Goal: Task Accomplishment & Management: Use online tool/utility

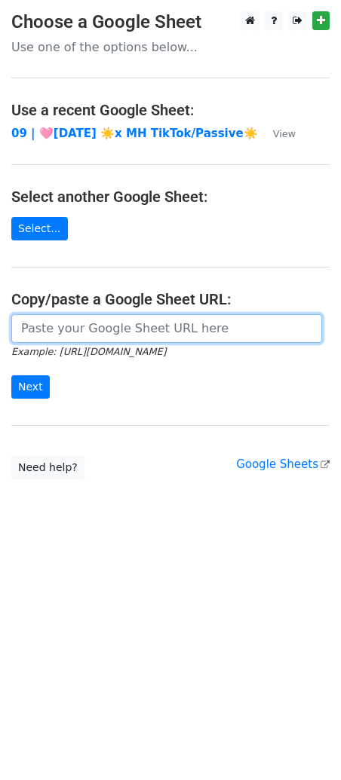
click at [145, 329] on input "url" at bounding box center [166, 328] width 311 height 29
paste input "https://docs.google.com/spreadsheets/d/1liTEvh9y-Cbm5Ye2mtr0hh4DyJ4oOh56kra9Kyn…"
type input "https://docs.google.com/spreadsheets/d/1liTEvh9y-Cbm5Ye2mtr0hh4DyJ4oOh56kra9Kyn…"
click at [11, 375] on input "Next" at bounding box center [30, 386] width 38 height 23
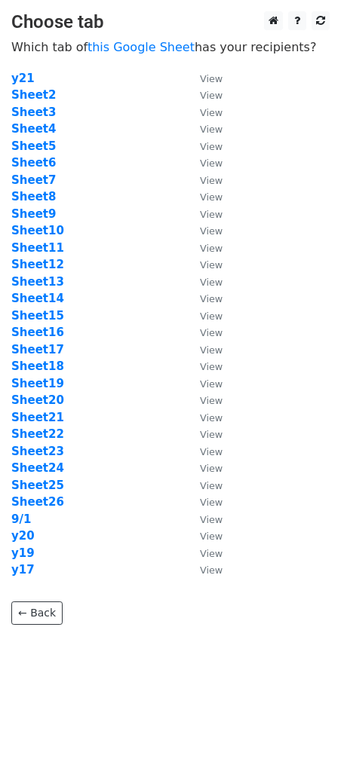
click at [34, 104] on td "Sheet3" at bounding box center [97, 112] width 173 height 17
click at [34, 107] on strong "Sheet3" at bounding box center [33, 113] width 44 height 14
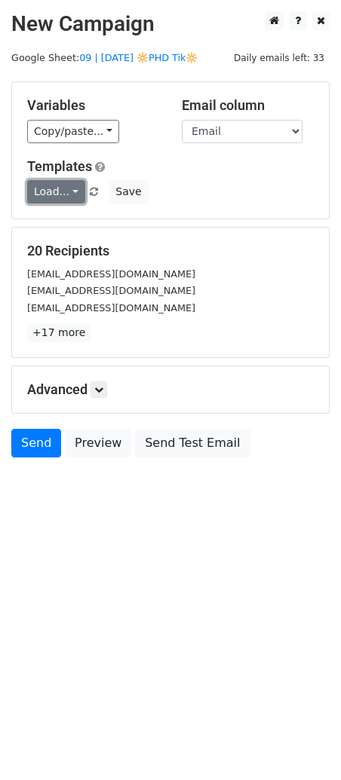
click at [56, 193] on link "Load..." at bounding box center [56, 191] width 58 height 23
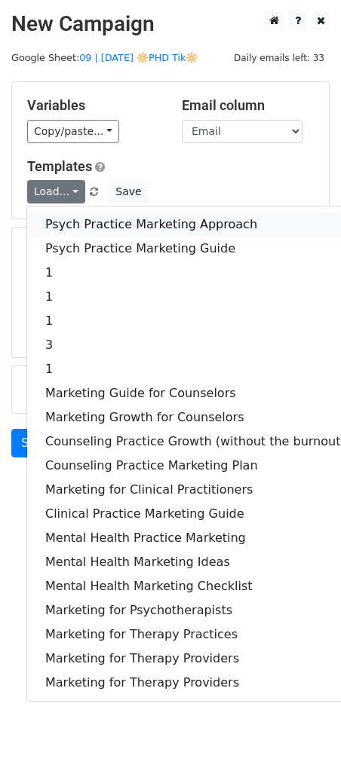
click at [64, 222] on link "Psych Practice Marketing Approach" at bounding box center [195, 225] width 336 height 24
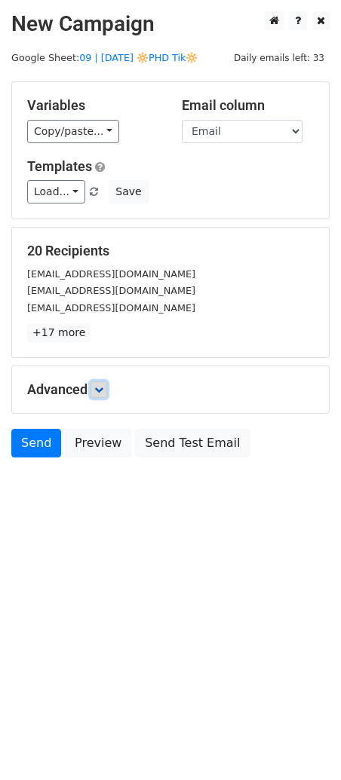
click at [99, 394] on icon at bounding box center [98, 389] width 9 height 9
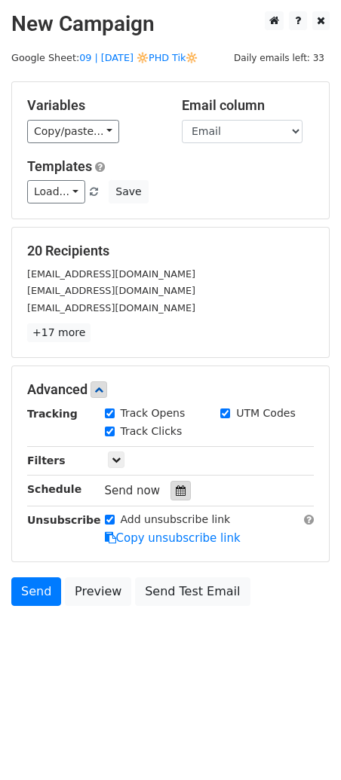
click at [176, 492] on icon at bounding box center [181, 490] width 10 height 11
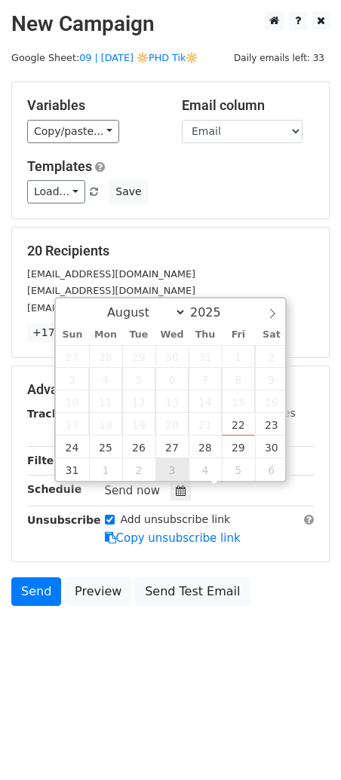
type input "2025-09-03 12:00"
select select "8"
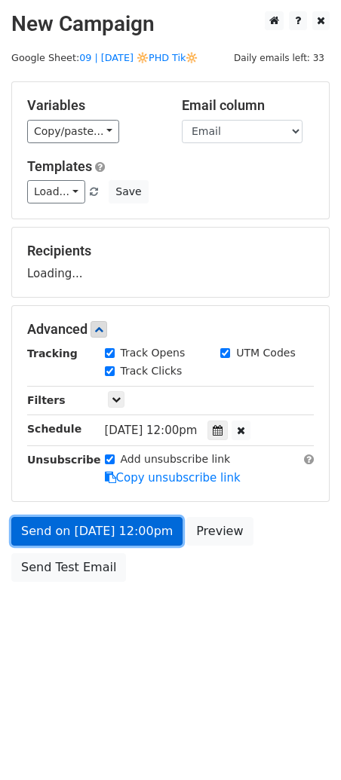
click at [145, 545] on link "Send on Sep 3 at 12:00pm" at bounding box center [96, 531] width 171 height 29
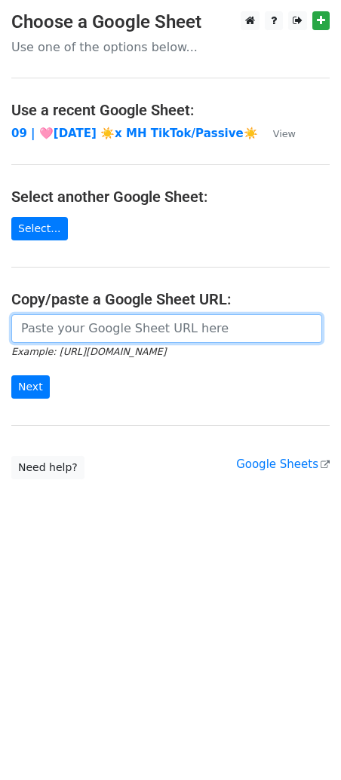
click at [121, 318] on input "url" at bounding box center [166, 328] width 311 height 29
paste input "https://docs.google.com/spreadsheets/d/1liTEvh9y-Cbm5Ye2mtr0hh4DyJ4oOh56kra9Kyn…"
type input "https://docs.google.com/spreadsheets/d/1liTEvh9y-Cbm5Ye2mtr0hh4DyJ4oOh56kra9Kyn…"
click at [11, 375] on input "Next" at bounding box center [30, 386] width 38 height 23
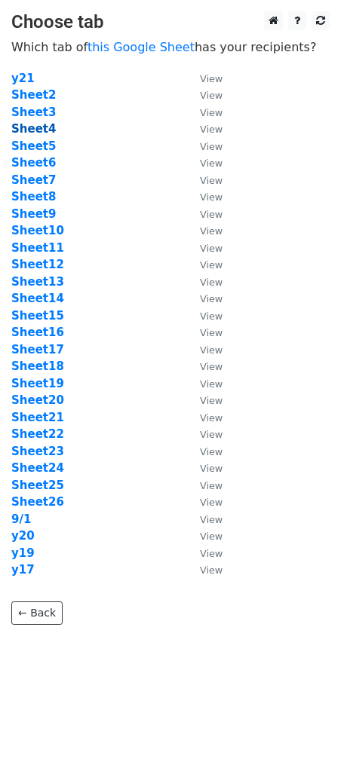
click at [46, 127] on strong "Sheet4" at bounding box center [33, 129] width 44 height 14
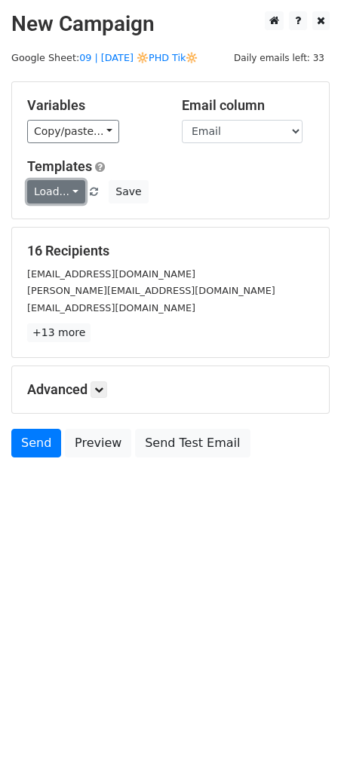
click at [51, 182] on link "Load..." at bounding box center [56, 191] width 58 height 23
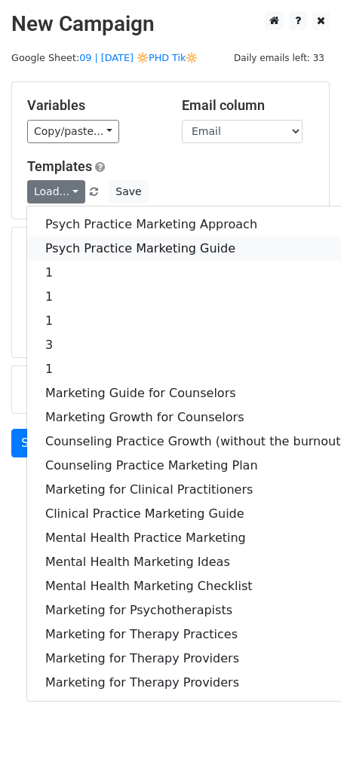
click at [67, 247] on link "Psych Practice Marketing Guide" at bounding box center [195, 249] width 336 height 24
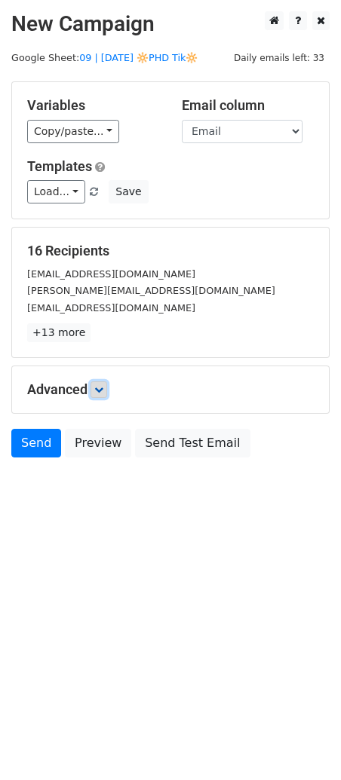
click at [99, 387] on icon at bounding box center [98, 389] width 9 height 9
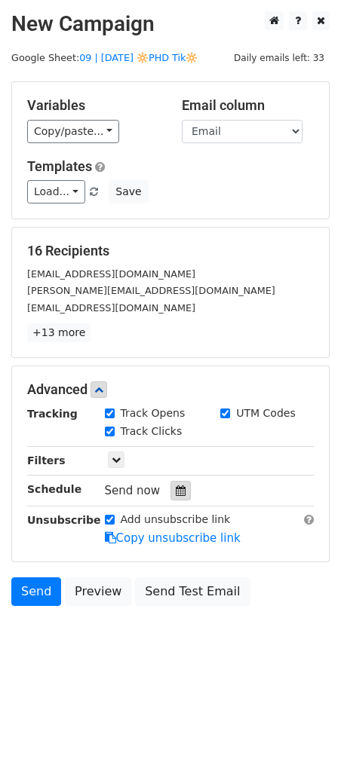
click at [178, 495] on icon at bounding box center [181, 490] width 10 height 11
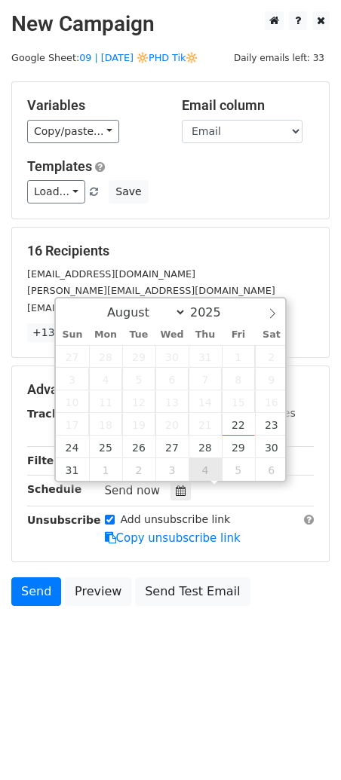
type input "[DATE] 12:00"
select select "8"
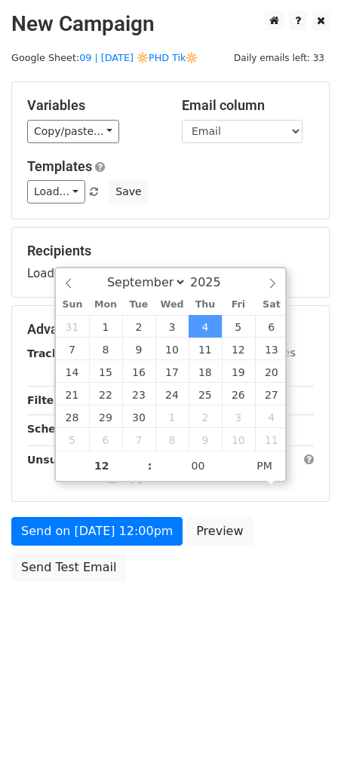
click at [140, 550] on div "Send on [DATE] 12:00pm Preview Send Test Email" at bounding box center [170, 553] width 341 height 72
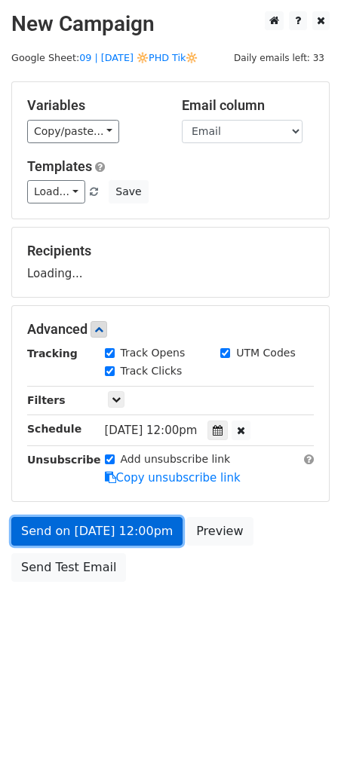
click at [140, 537] on link "Send on [DATE] 12:00pm" at bounding box center [96, 531] width 171 height 29
